Goal: Contribute content

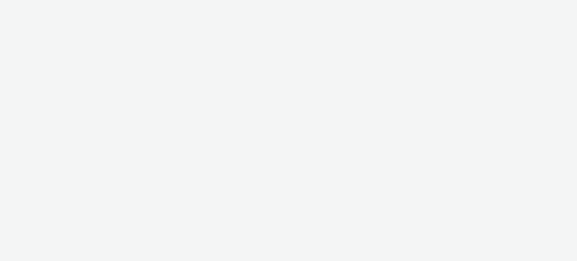
select select "c87e815b-22a1-47c7-876e-bd3135ce1a1d"
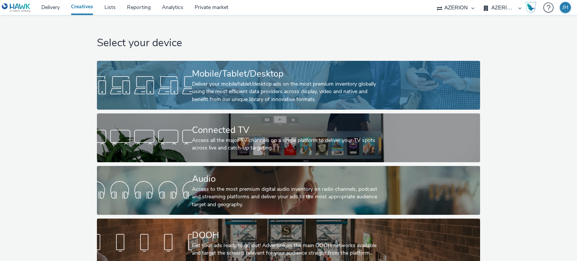
click at [277, 91] on div "Deliver your mobile/tablet/desktop ads on the most premium inventory globally u…" at bounding box center [287, 91] width 190 height 23
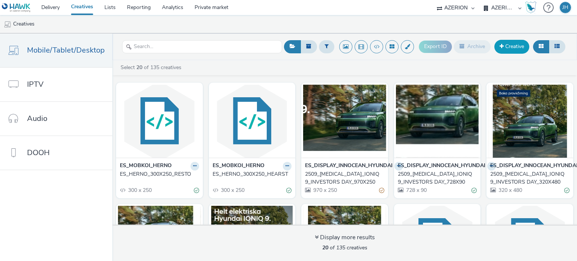
click at [509, 44] on link "Creative" at bounding box center [511, 47] width 35 height 14
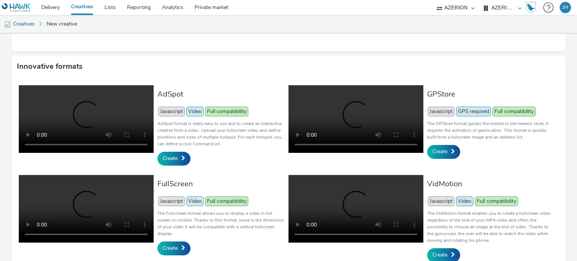
scroll to position [171, 0]
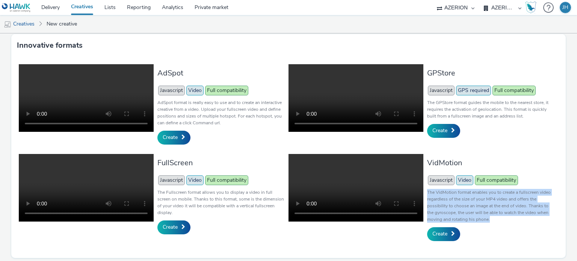
drag, startPoint x: 422, startPoint y: 192, endPoint x: 486, endPoint y: 218, distance: 69.6
click at [486, 218] on div "VidMotion Javascript Video Full compatibility The VidMotion format enables you …" at bounding box center [423, 197] width 270 height 87
copy p "The VidMotion format enables you to create a fullscreen video regardless of the…"
click at [53, 7] on link "Delivery" at bounding box center [51, 7] width 30 height 15
